Goal: Task Accomplishment & Management: Use online tool/utility

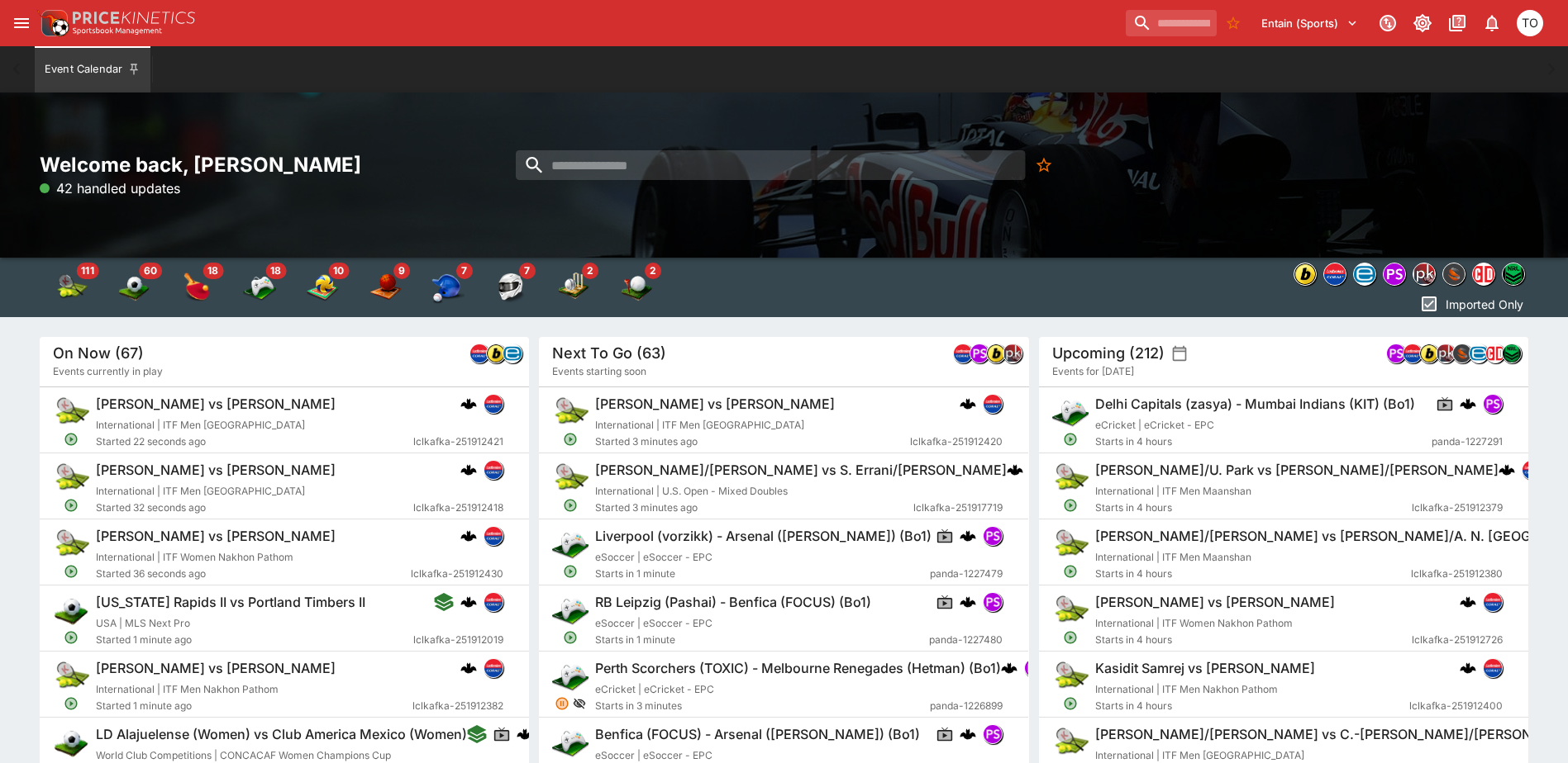
click at [23, 27] on icon "open drawer" at bounding box center [21, 23] width 15 height 10
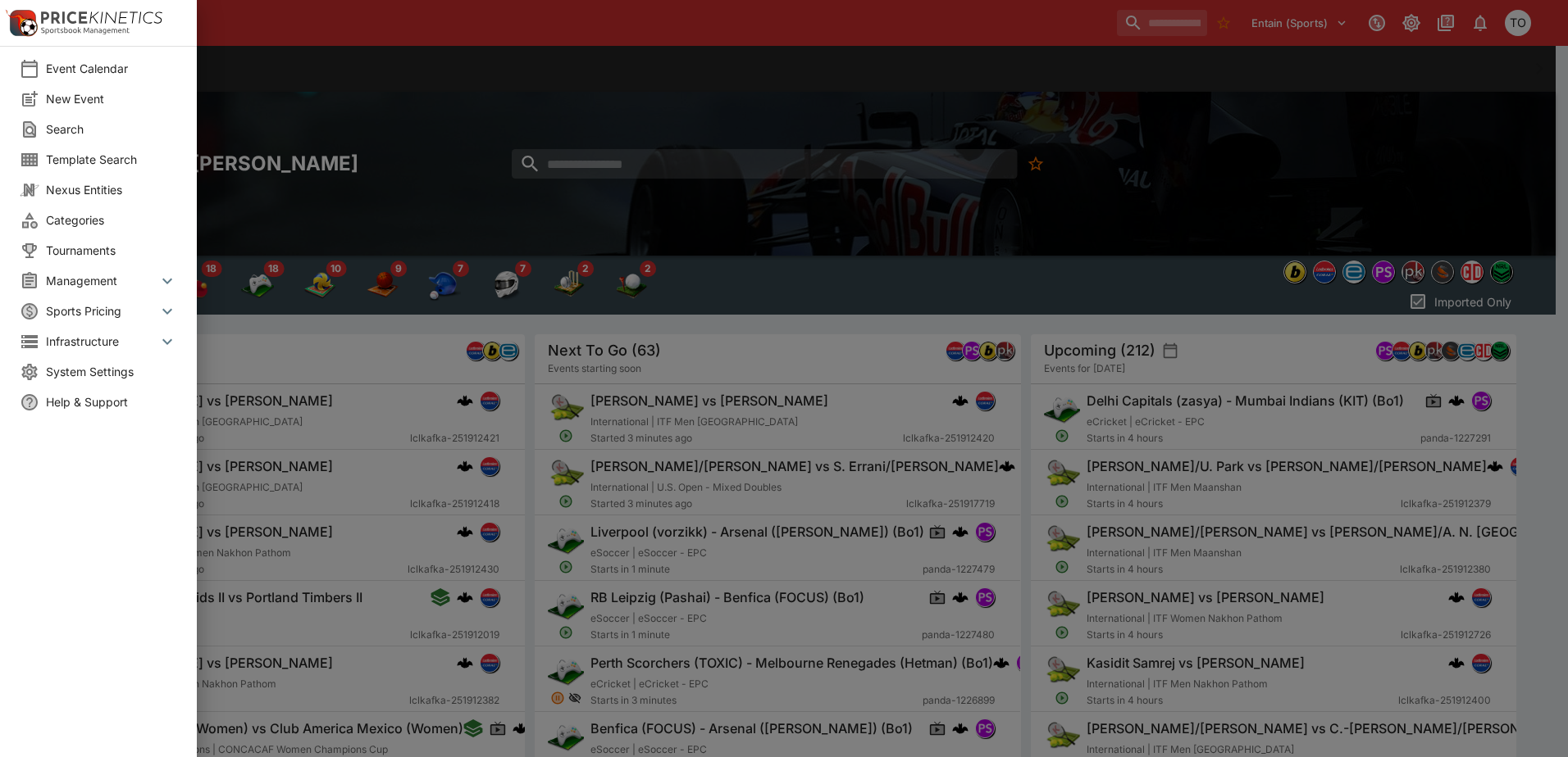
click at [86, 100] on span "New Event" at bounding box center [111, 98] width 131 height 17
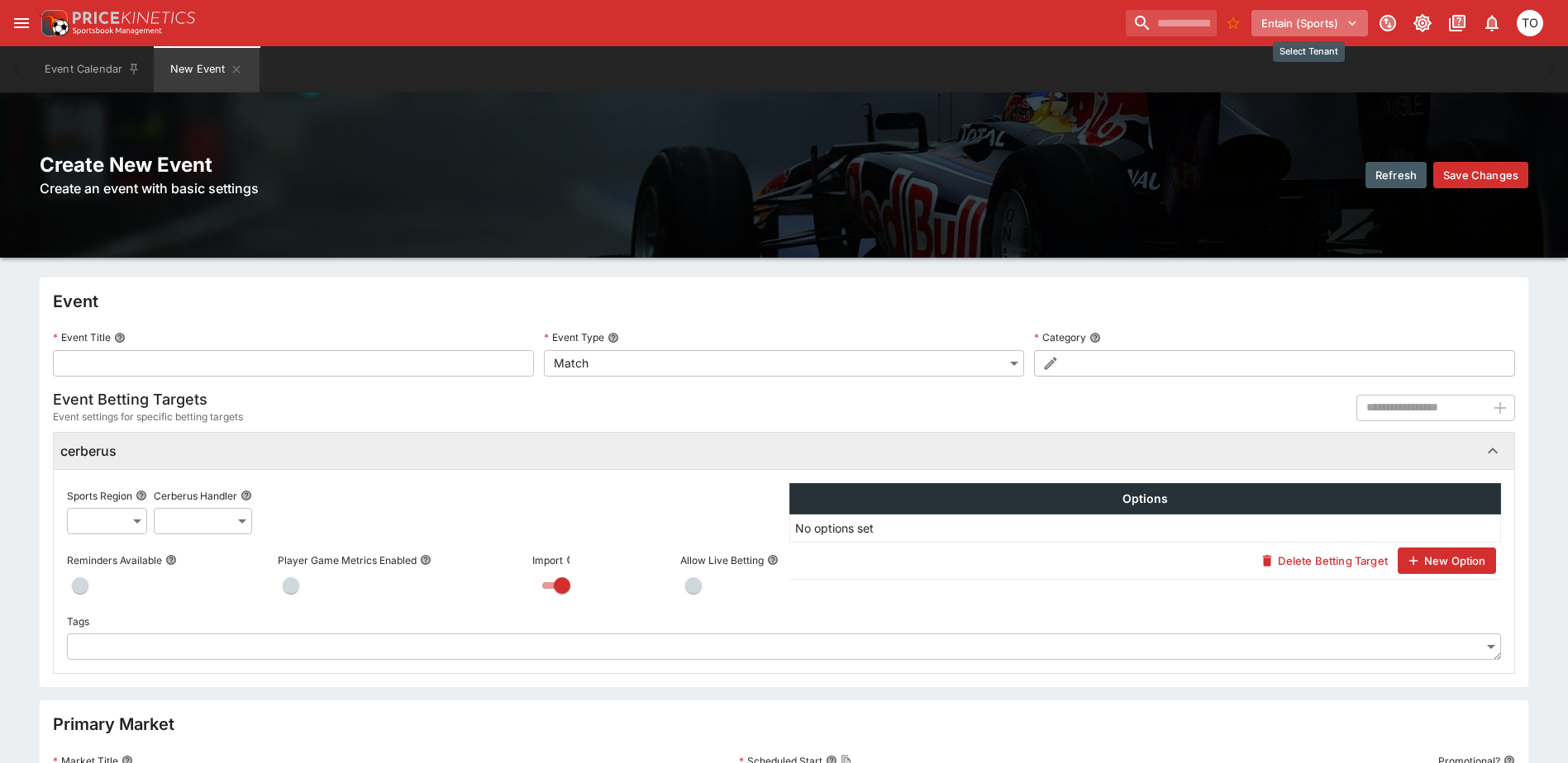
click at [1283, 28] on button "Entain (Sports)" at bounding box center [1309, 23] width 116 height 27
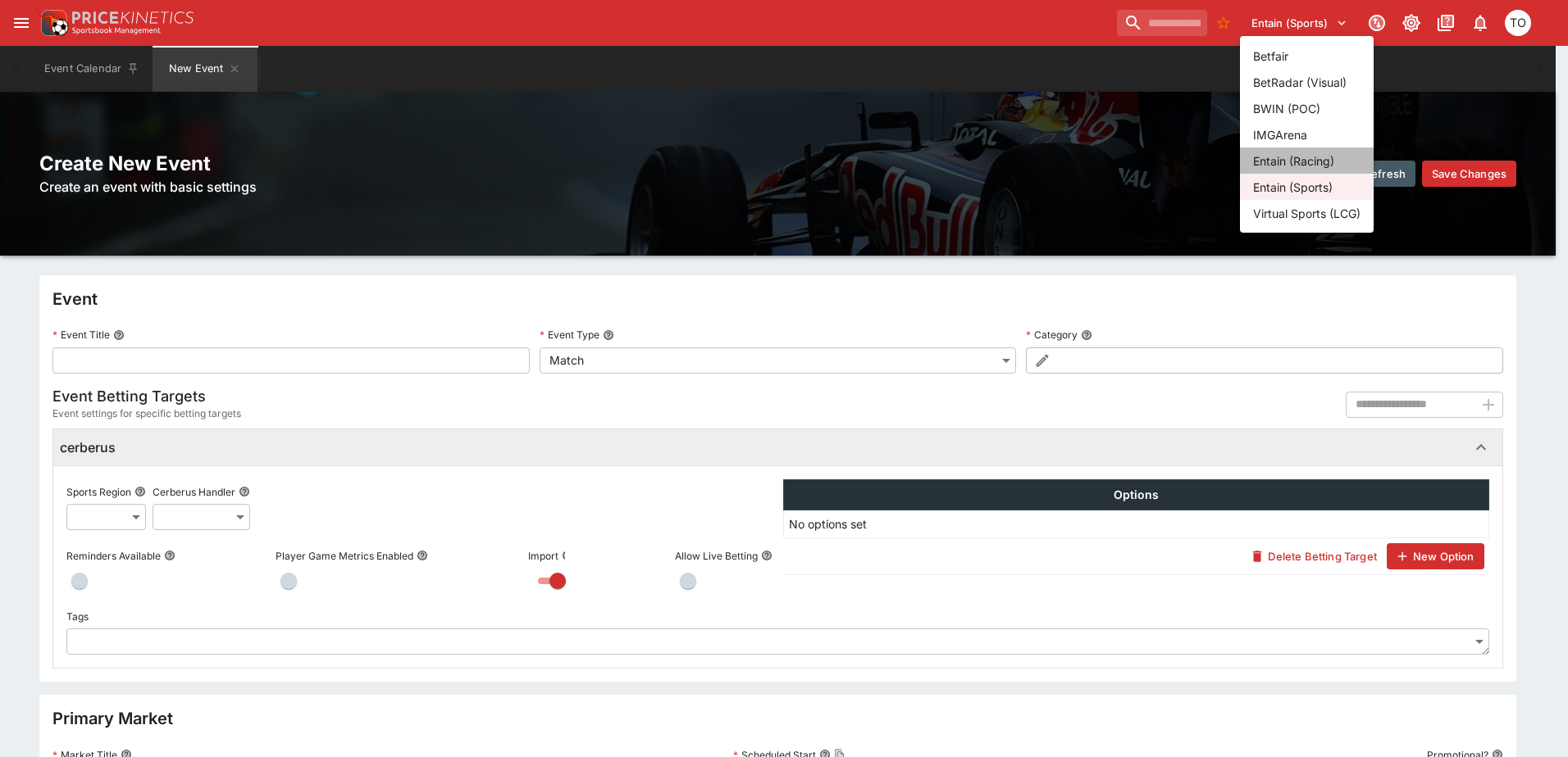
click at [1297, 160] on li "Entain (Racing)" at bounding box center [1307, 160] width 134 height 27
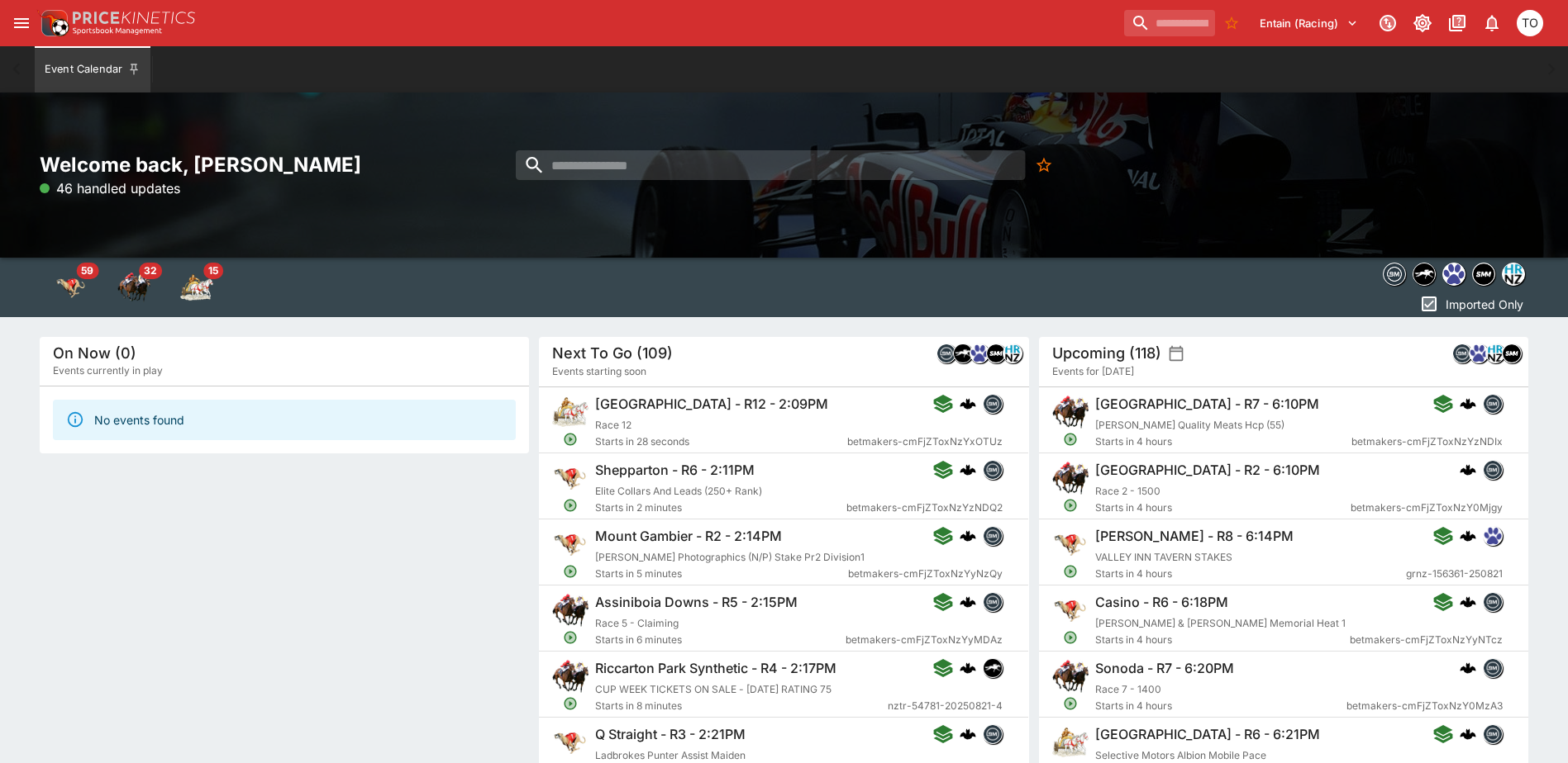
click at [27, 17] on icon "open drawer" at bounding box center [22, 23] width 20 height 20
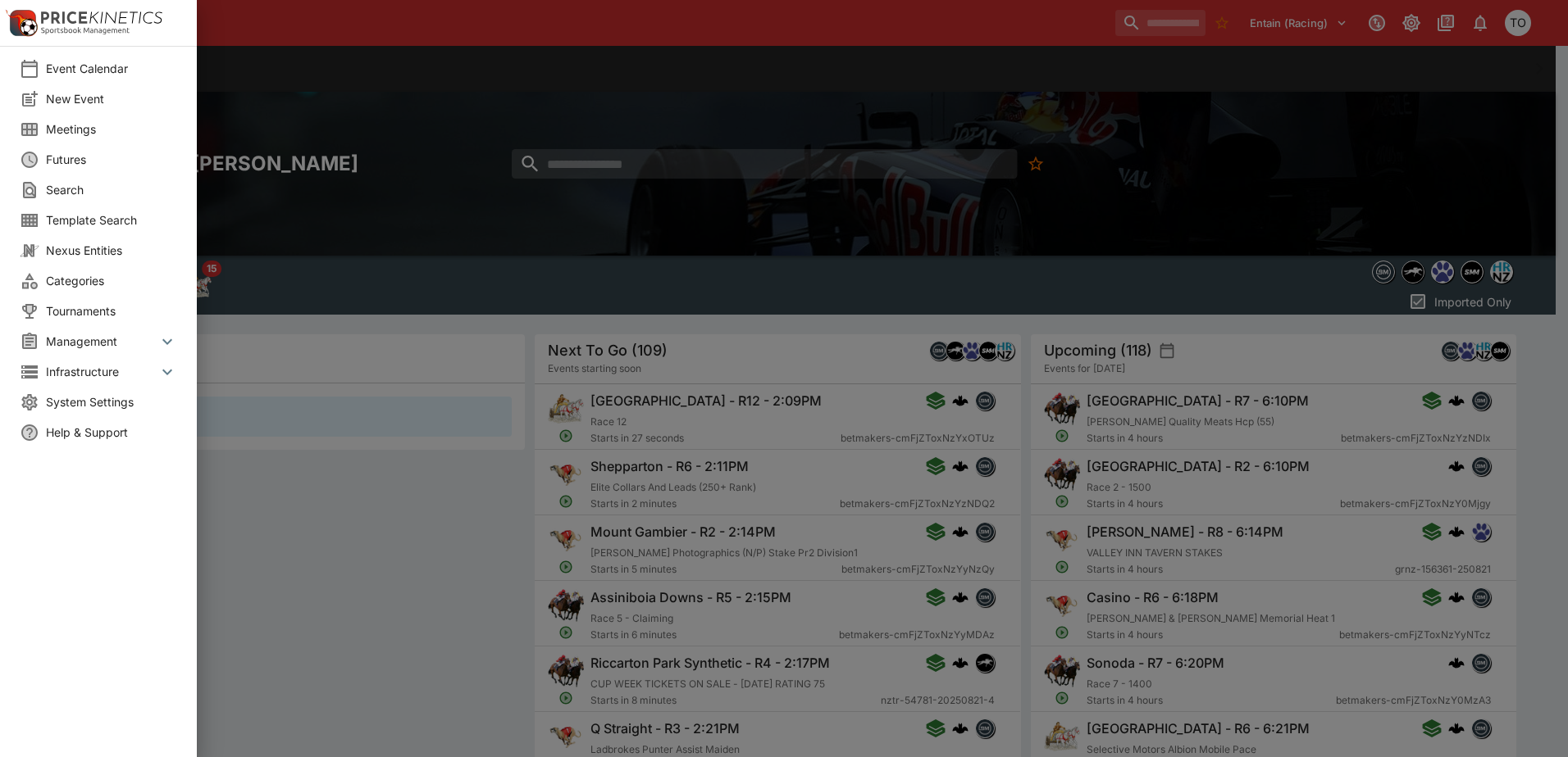
click at [72, 98] on span "New Event" at bounding box center [111, 98] width 131 height 17
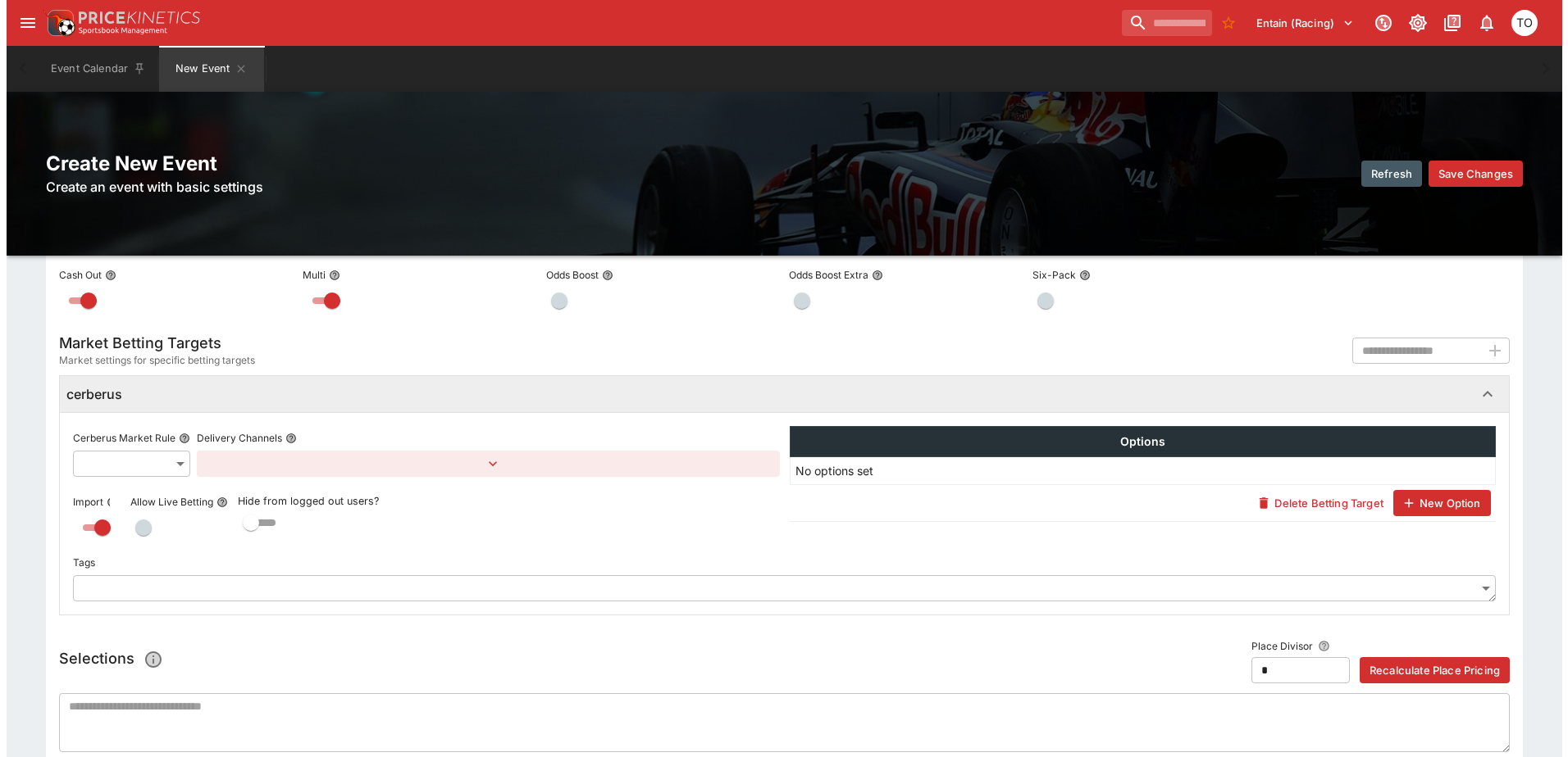
scroll to position [656, 0]
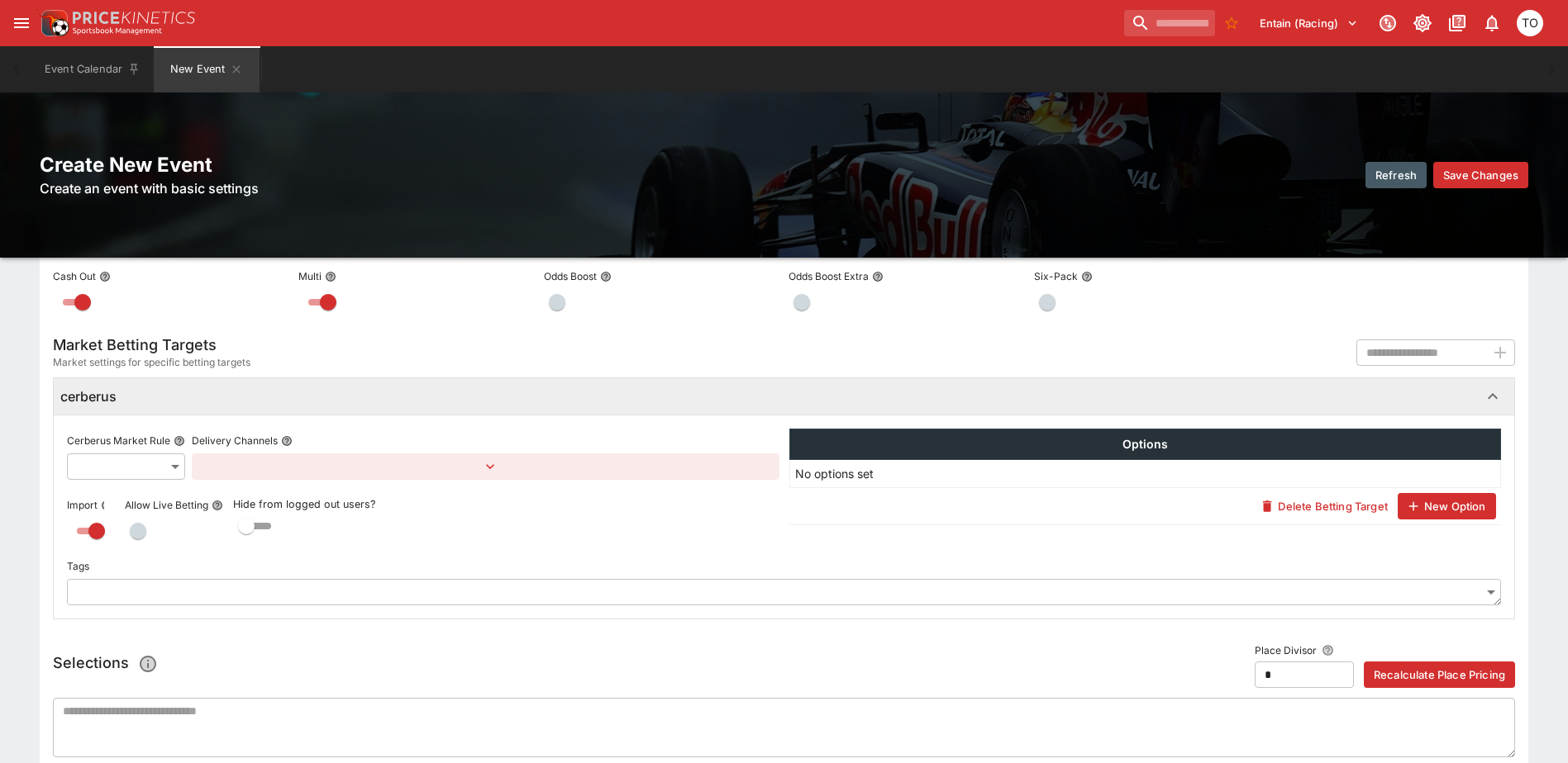
click at [111, 472] on body "**********" at bounding box center [784, 134] width 1568 height 1590
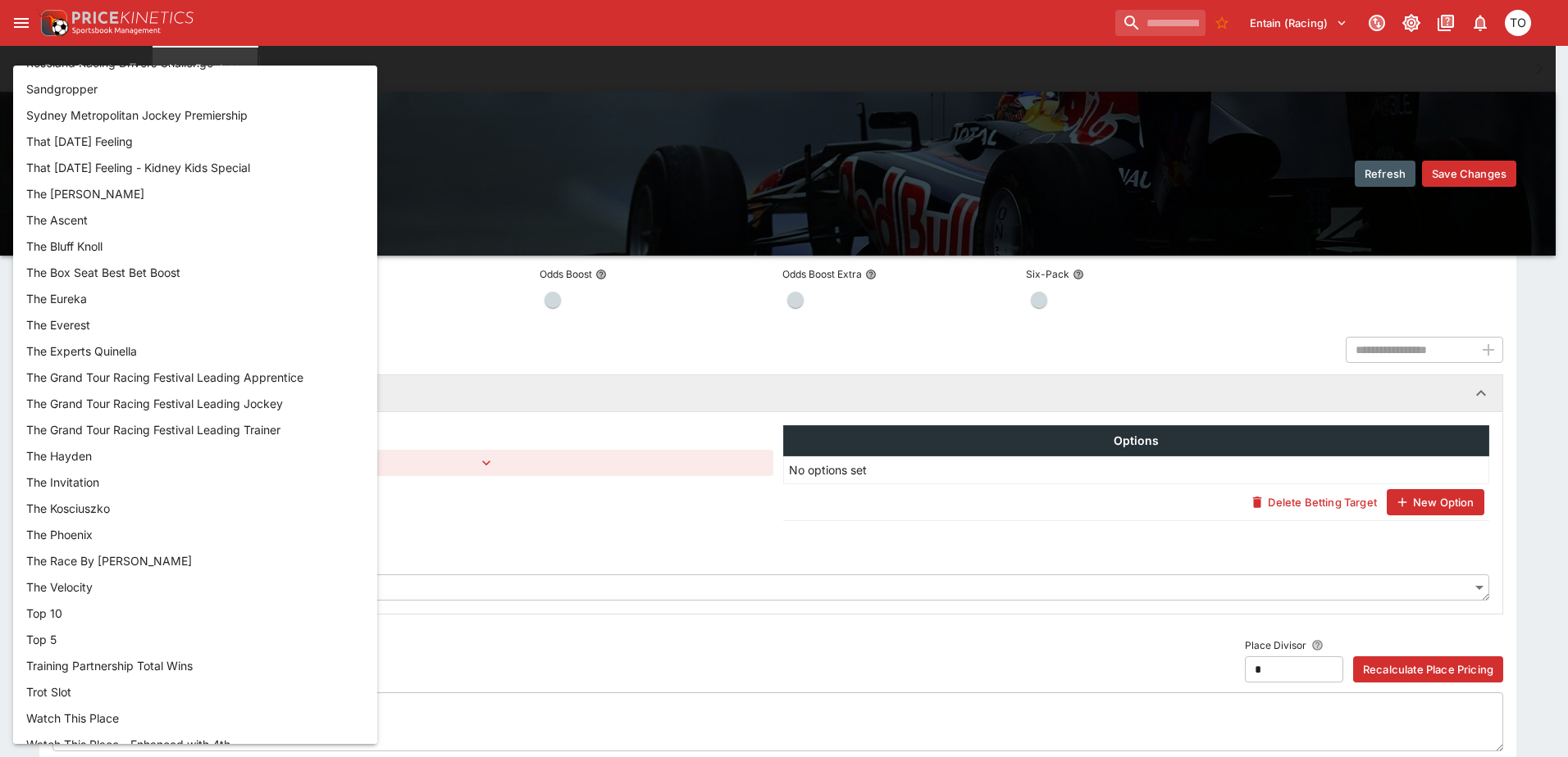
scroll to position [1957, 0]
